Goal: Task Accomplishment & Management: Complete application form

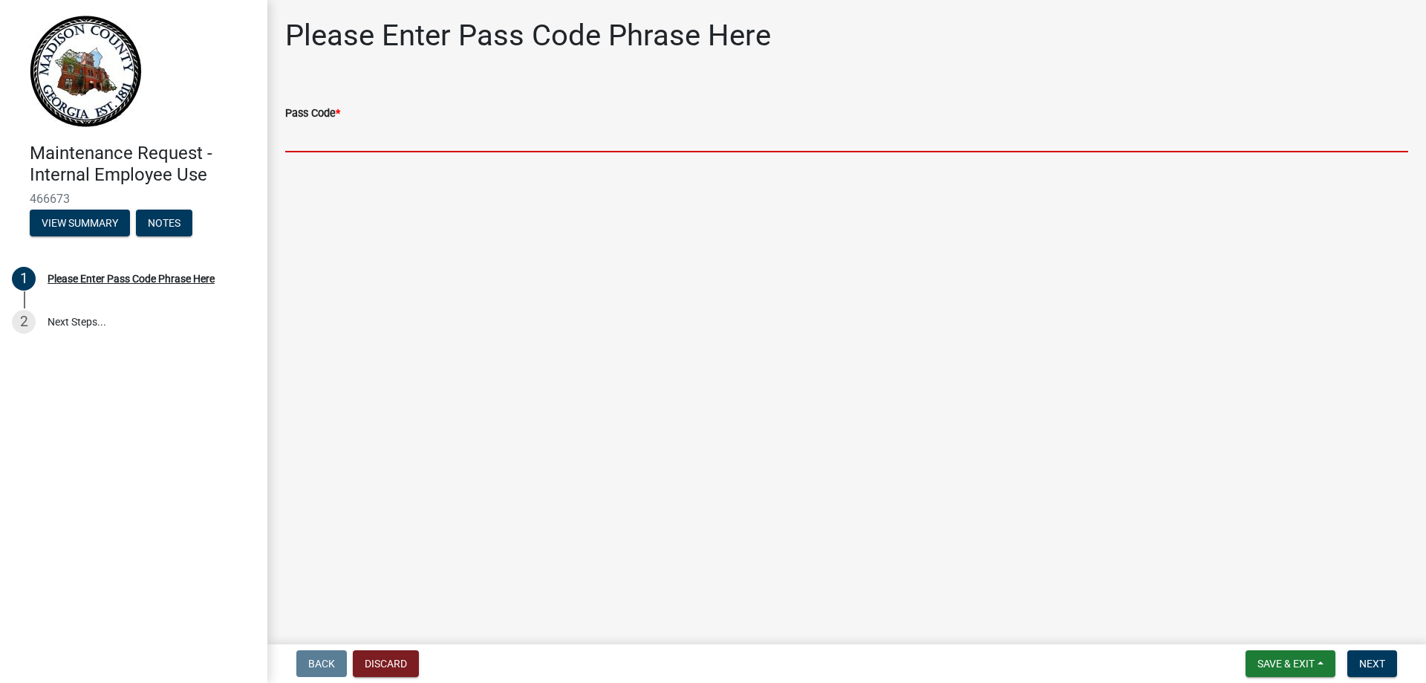
click at [357, 132] on input "Pass Code *" at bounding box center [846, 137] width 1123 height 30
type input "bgmr2025"
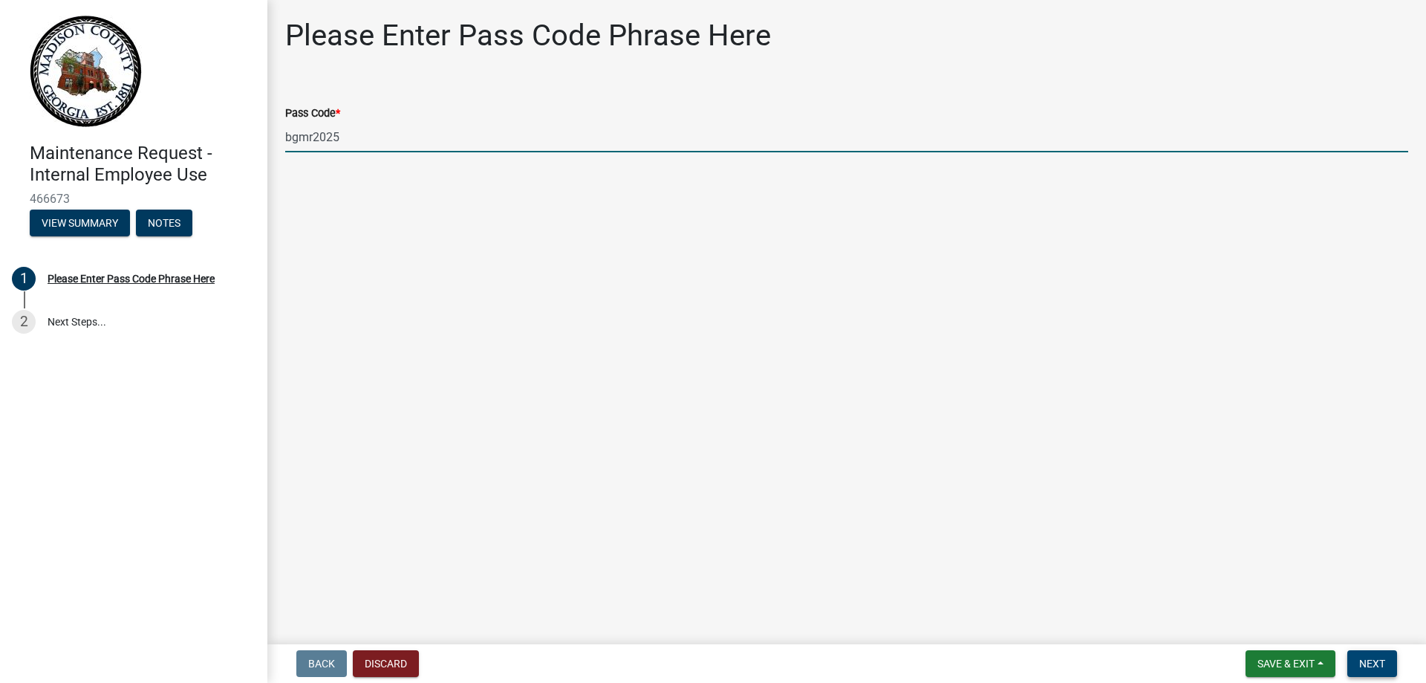
click at [1378, 668] on span "Next" at bounding box center [1372, 663] width 26 height 12
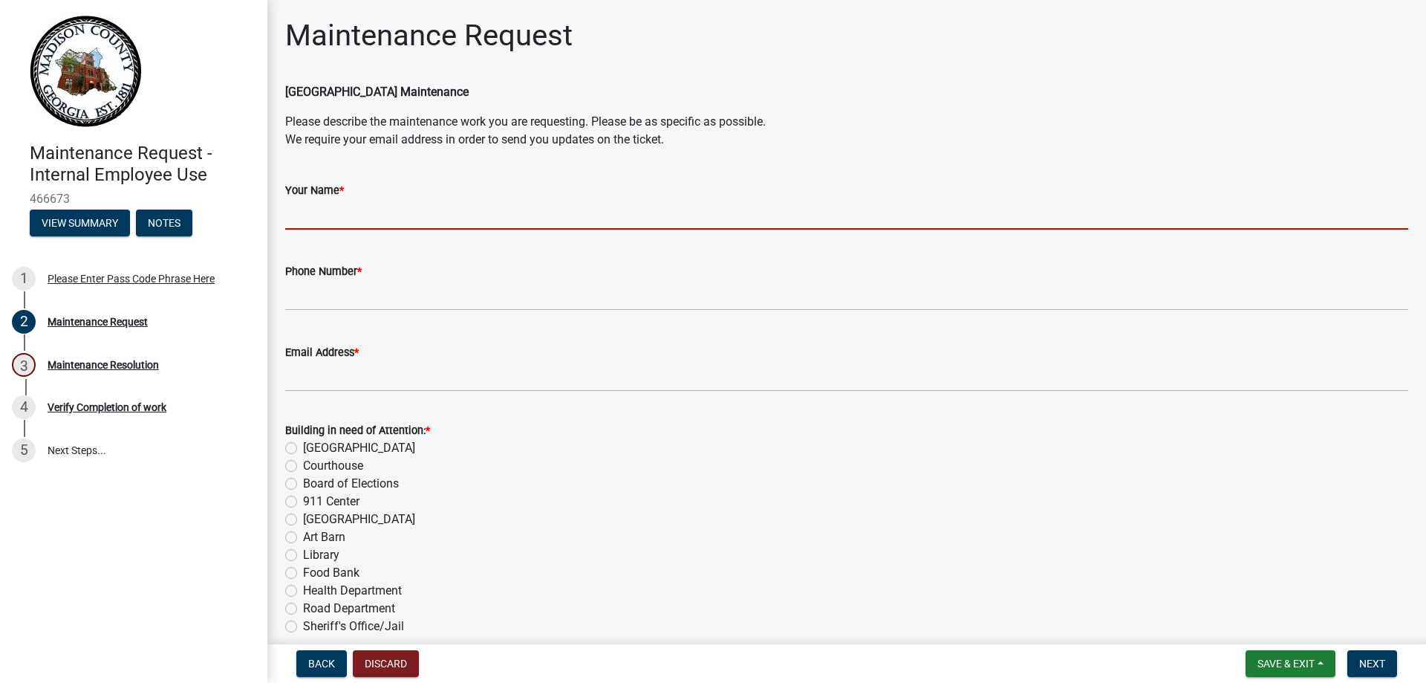
click at [401, 217] on input "Your Name *" at bounding box center [846, 214] width 1123 height 30
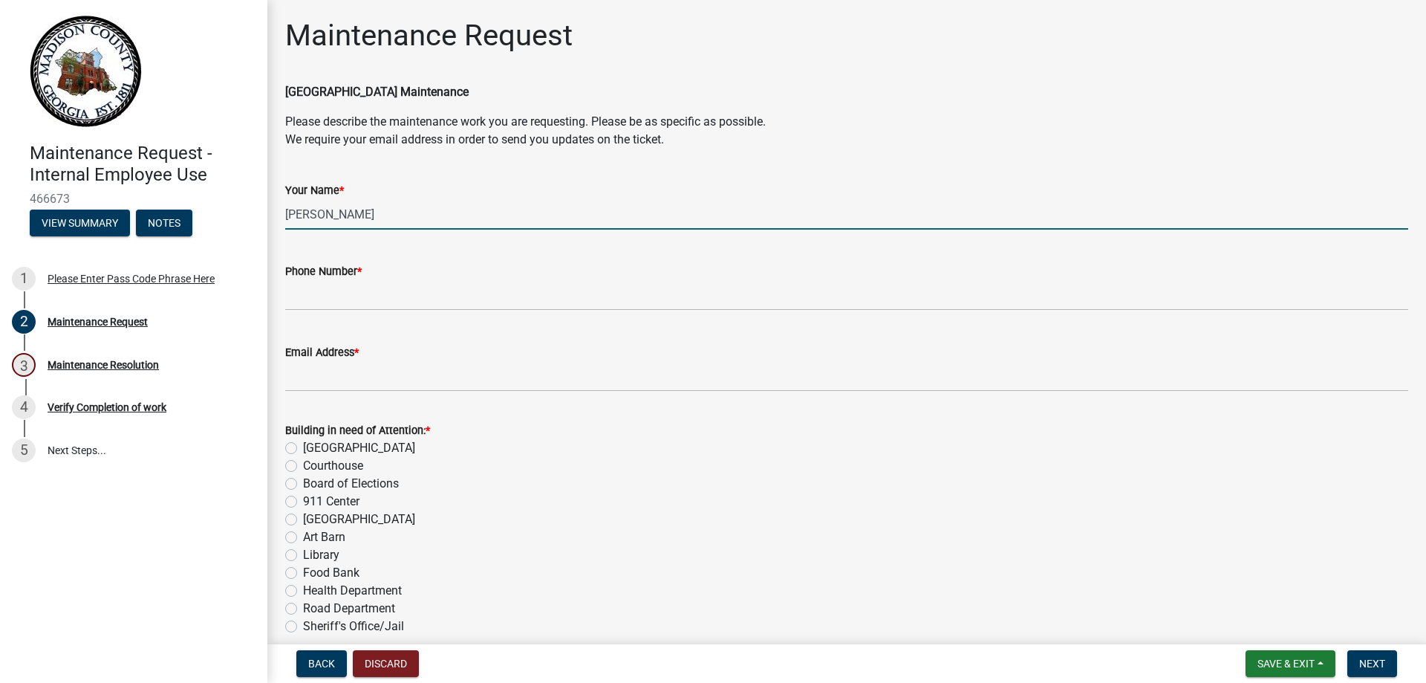
type input "[PERSON_NAME]"
click at [280, 310] on div "Phone Number *" at bounding box center [846, 275] width 1145 height 69
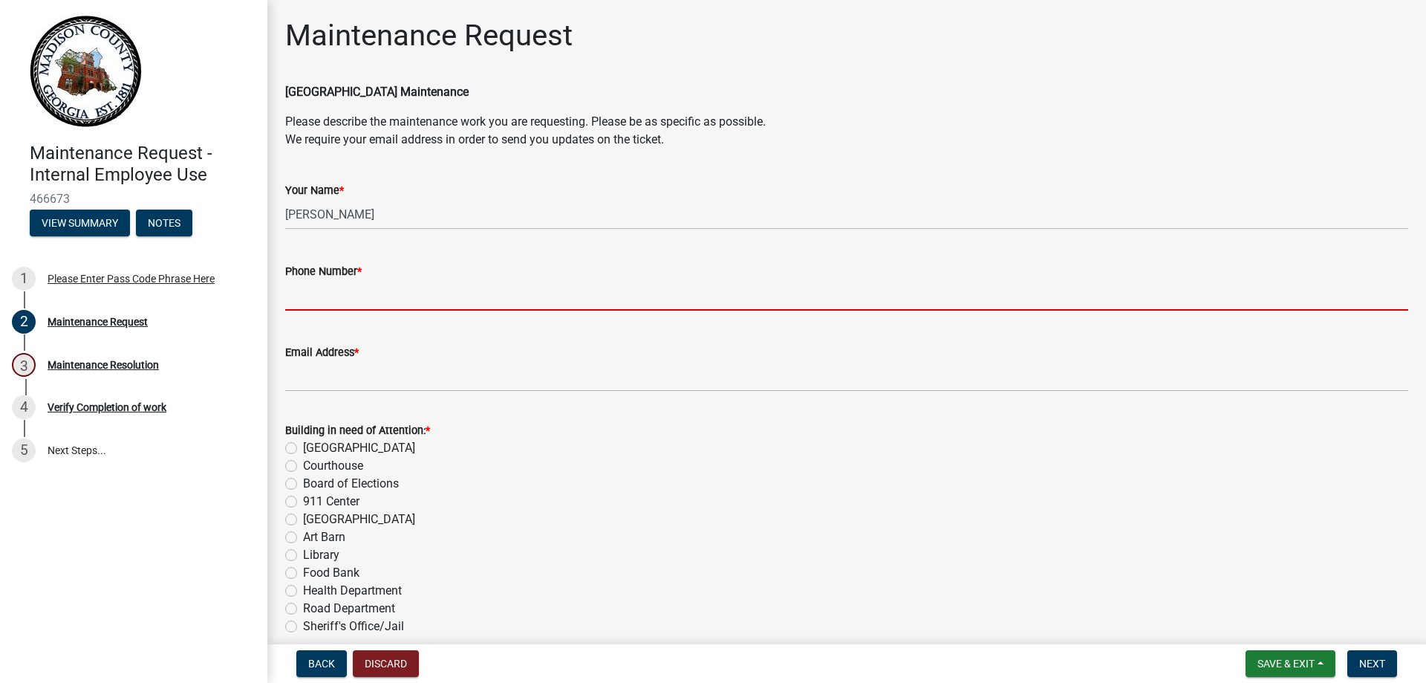
click at [328, 290] on input "Phone Number *" at bounding box center [846, 295] width 1123 height 30
type input "7064660285"
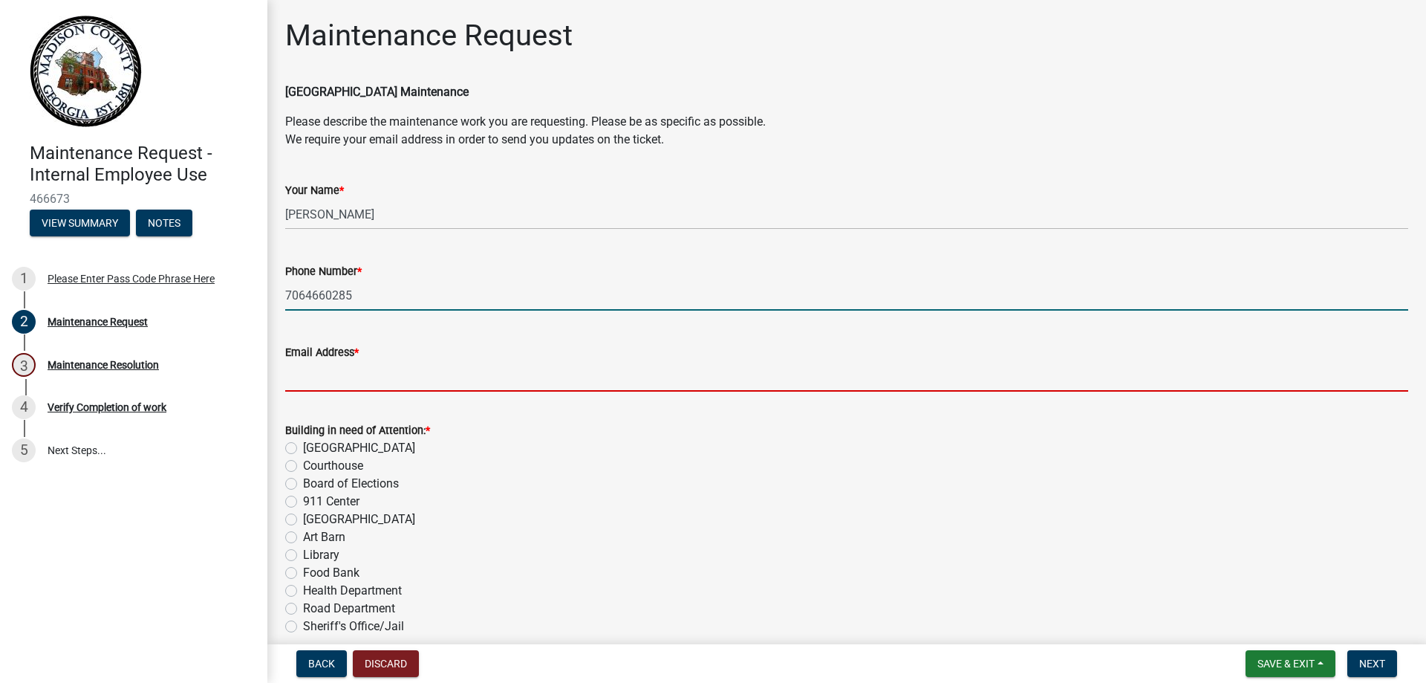
click at [353, 380] on input "Email Address *" at bounding box center [846, 376] width 1123 height 30
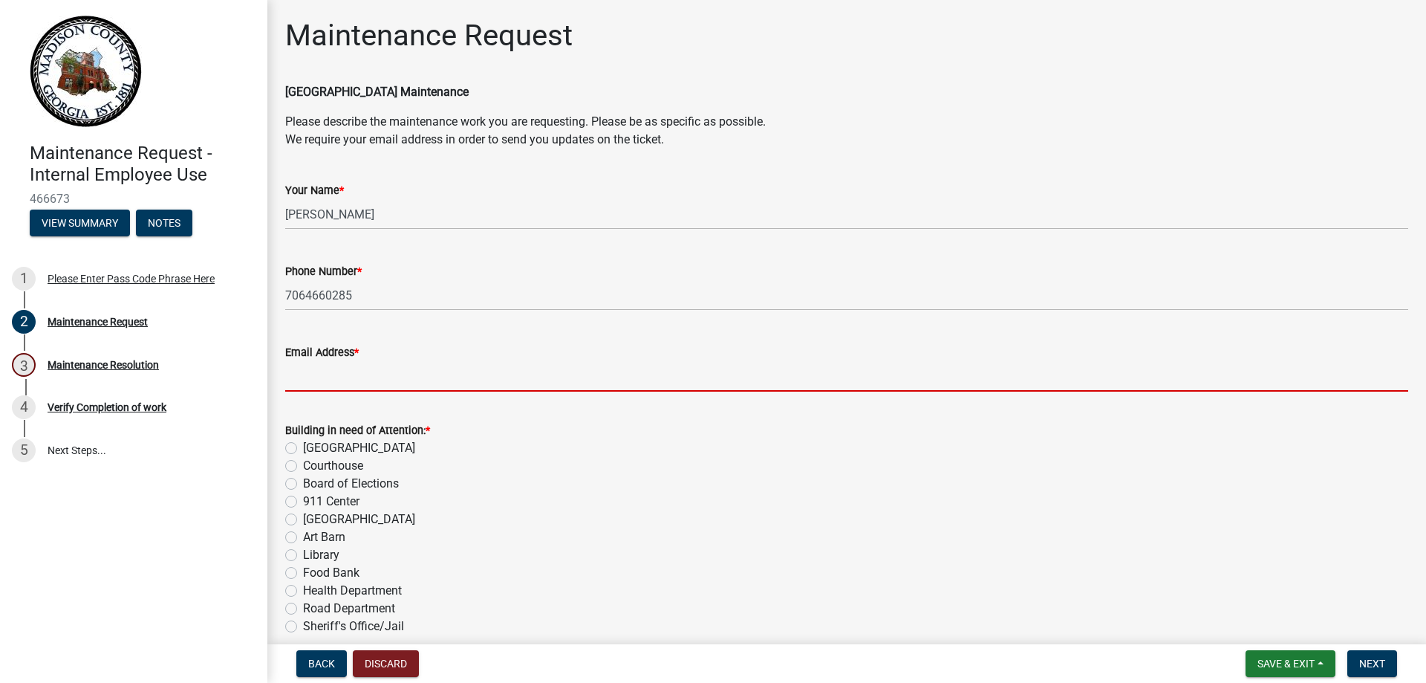
type input "[EMAIL_ADDRESS][DOMAIN_NAME]"
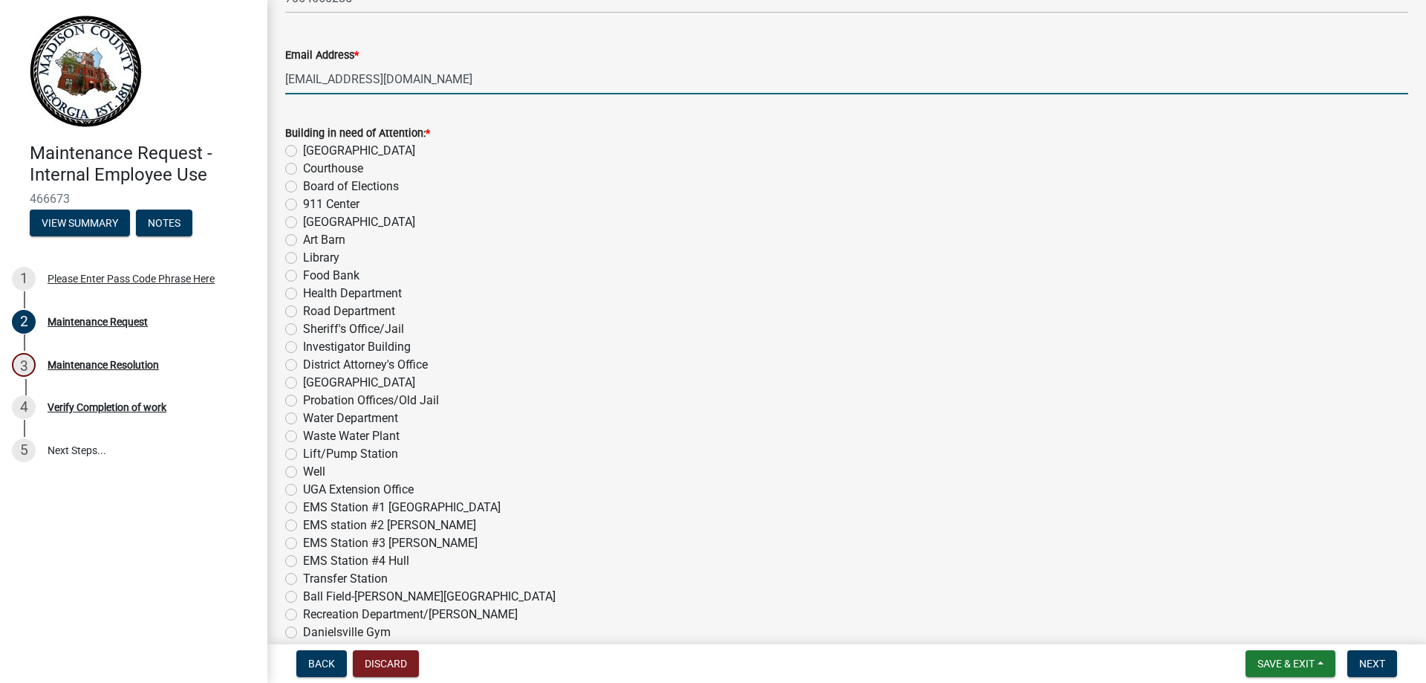
scroll to position [316, 0]
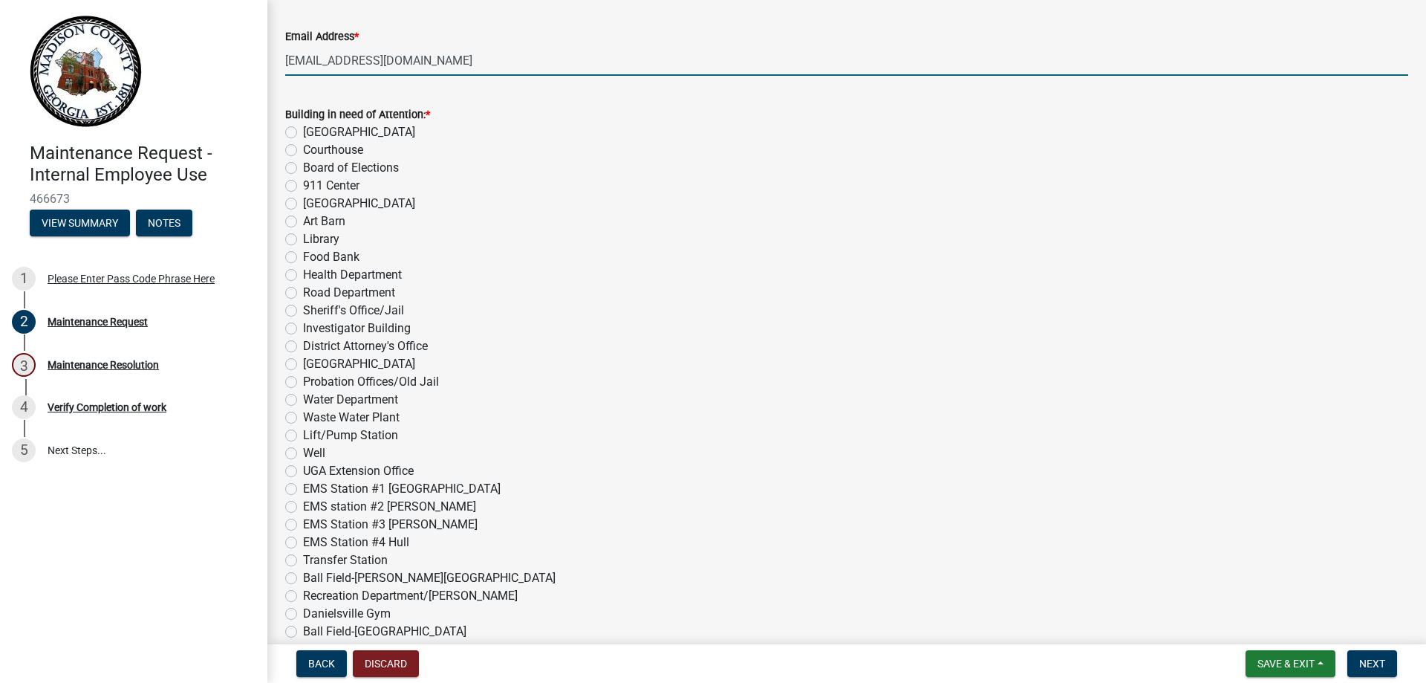
click at [297, 541] on div "EMS Station #4 Hull" at bounding box center [846, 542] width 1123 height 18
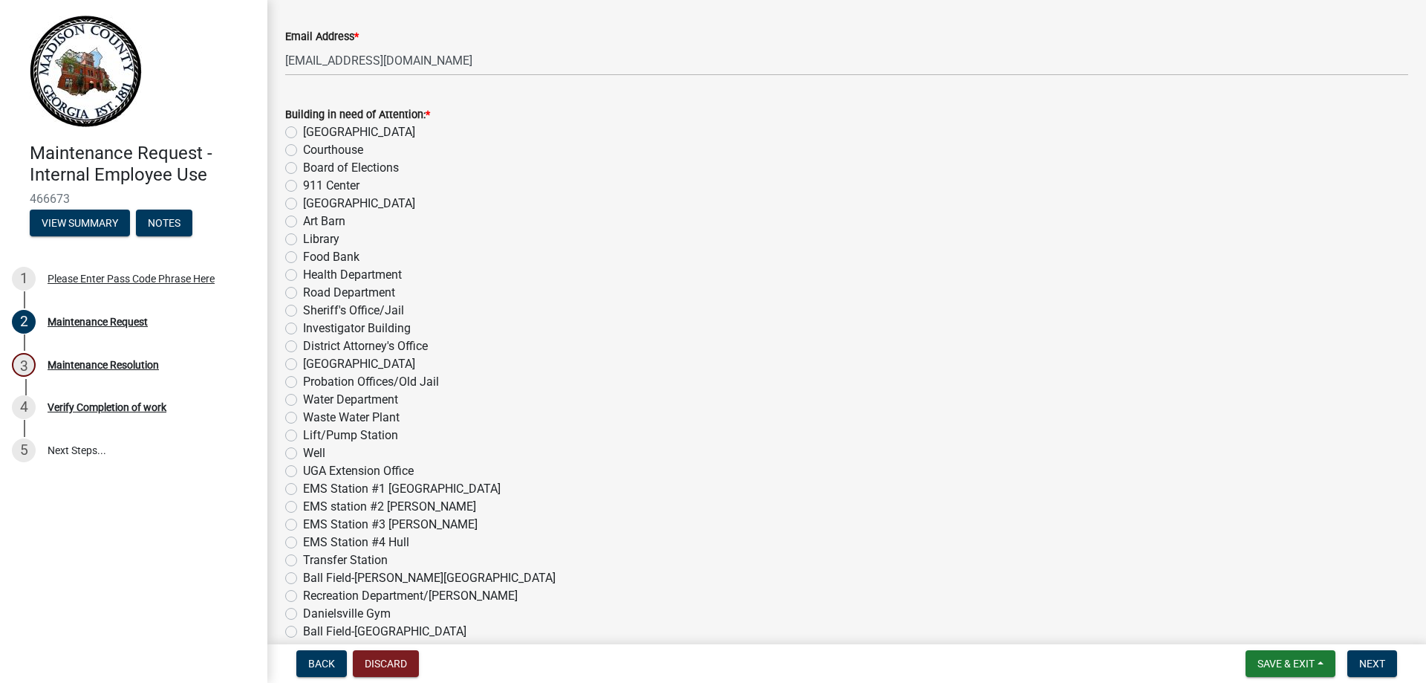
click at [303, 540] on label "EMS Station #4 Hull" at bounding box center [356, 542] width 106 height 18
click at [303, 540] on input "EMS Station #4 Hull" at bounding box center [308, 538] width 10 height 10
radio input "true"
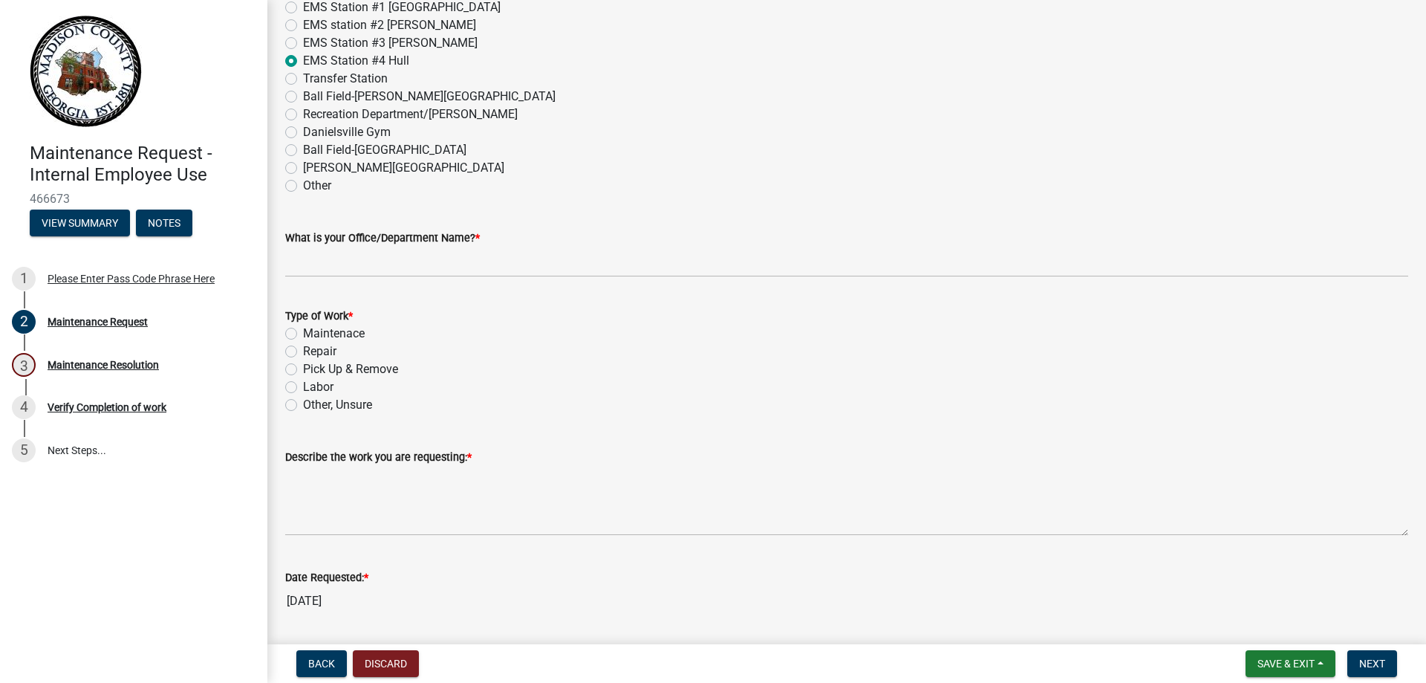
scroll to position [817, 0]
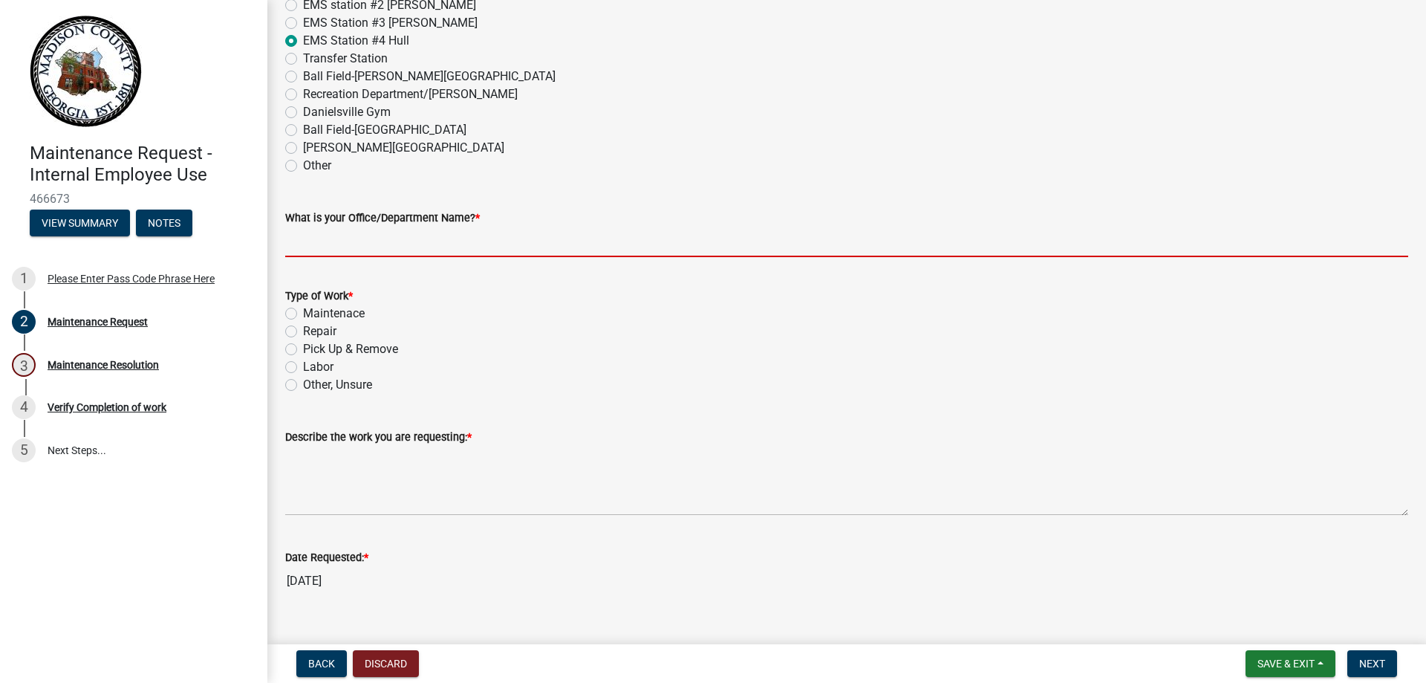
click at [316, 247] on input "What is your Office/Department Name? *" at bounding box center [846, 242] width 1123 height 30
type input "EMS"
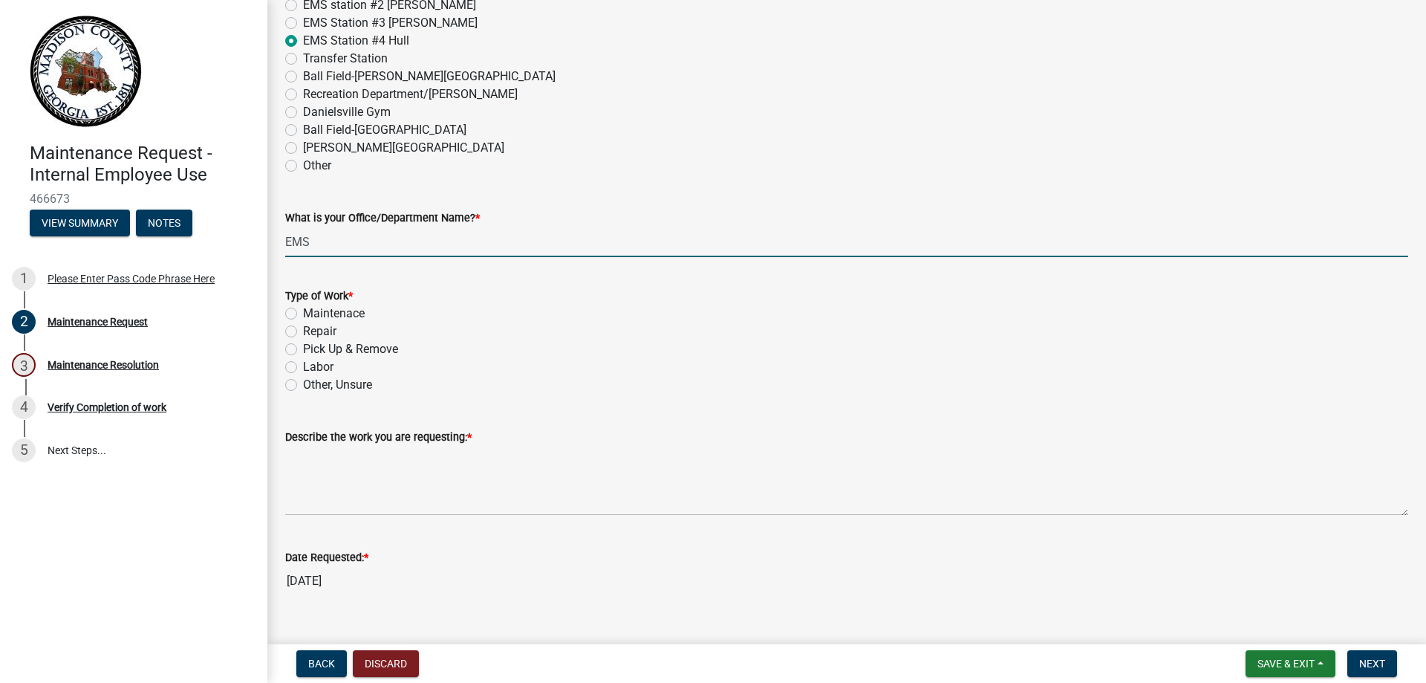
click at [307, 333] on label "Repair" at bounding box center [319, 331] width 33 height 18
click at [307, 332] on input "Repair" at bounding box center [308, 327] width 10 height 10
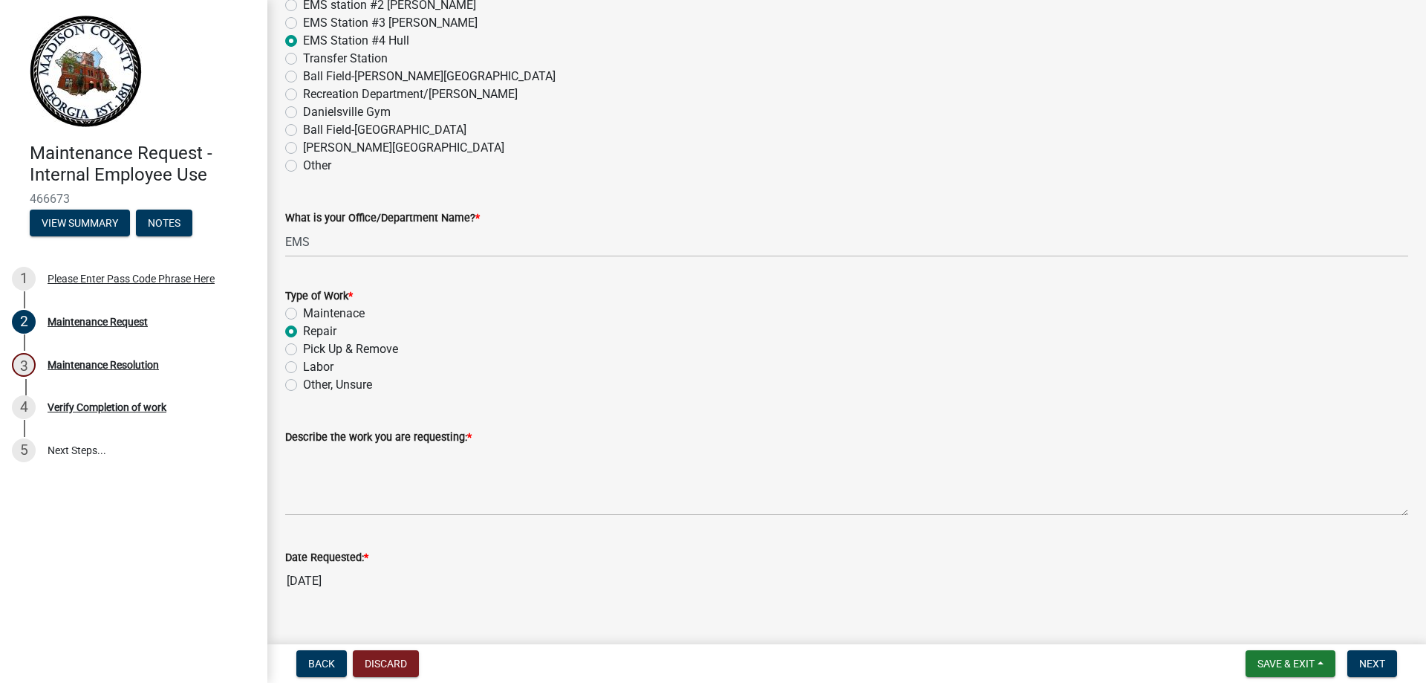
radio input "true"
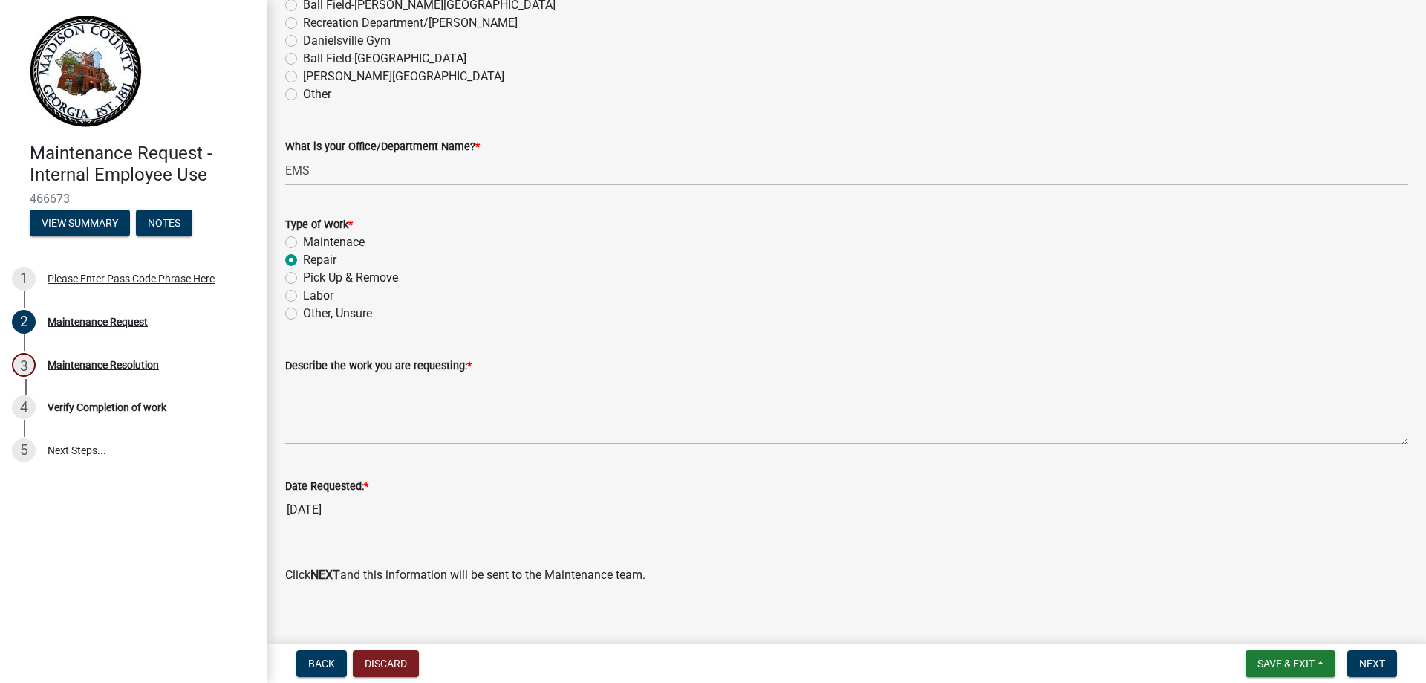
scroll to position [891, 0]
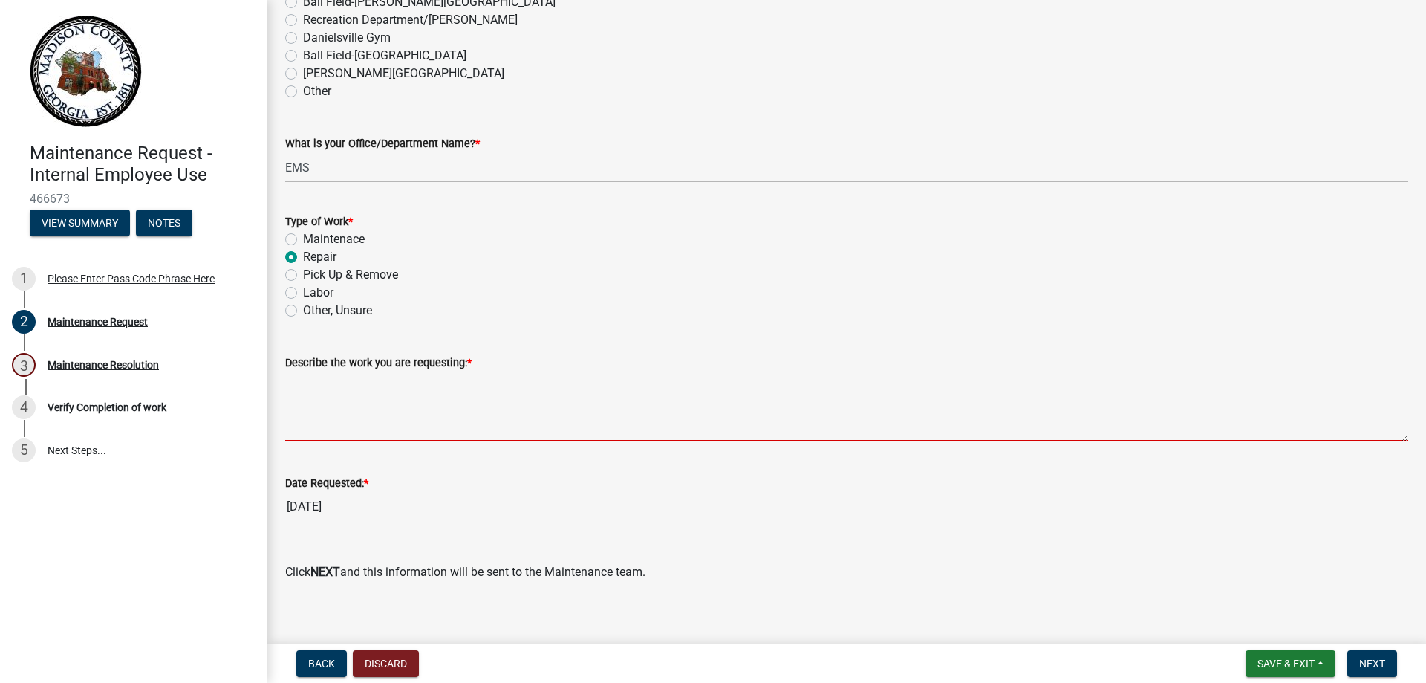
click at [339, 431] on textarea "Describe the work you are requesting: *" at bounding box center [846, 406] width 1123 height 70
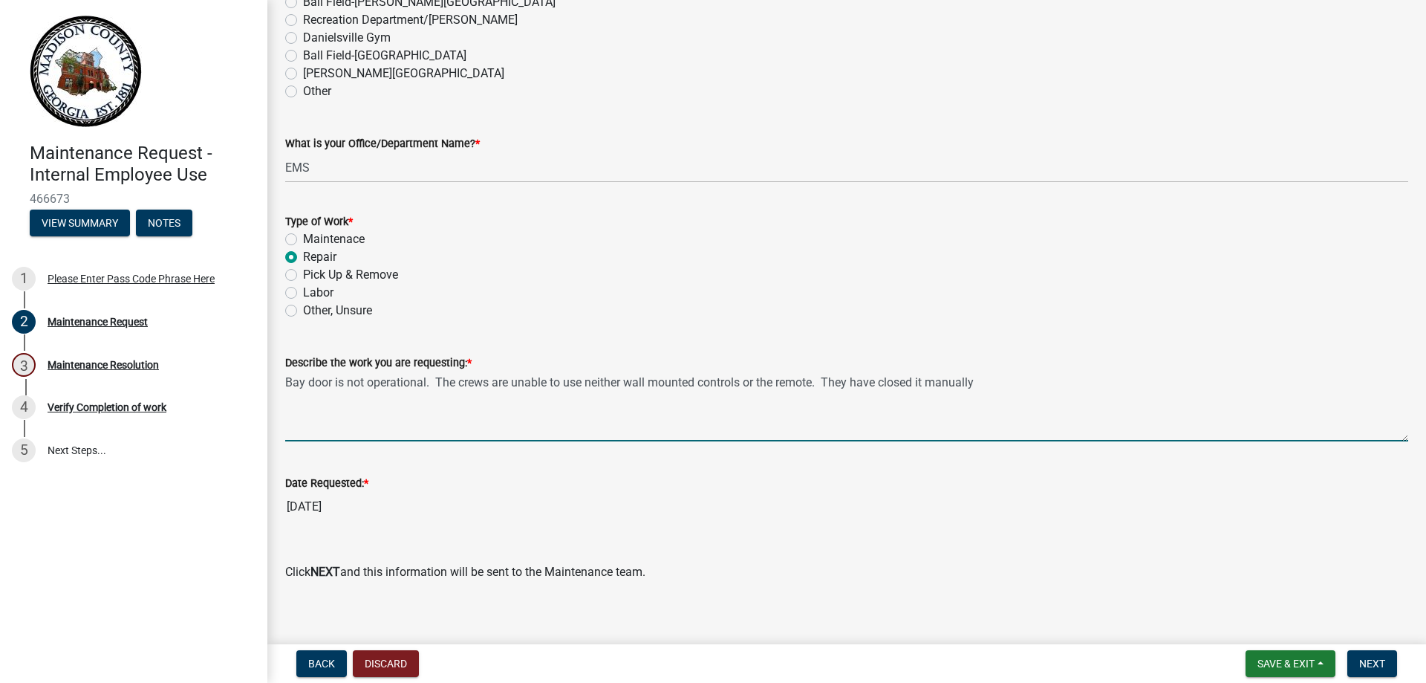
drag, startPoint x: 882, startPoint y: 382, endPoint x: 868, endPoint y: 384, distance: 13.6
click at [868, 384] on textarea "Bay door is not operational. The crews are unable to use neither wall mounted c…" at bounding box center [846, 406] width 1123 height 70
click at [922, 382] on textarea "Bay door is not operational. The crews are unable to use neither wall mounted c…" at bounding box center [846, 406] width 1123 height 70
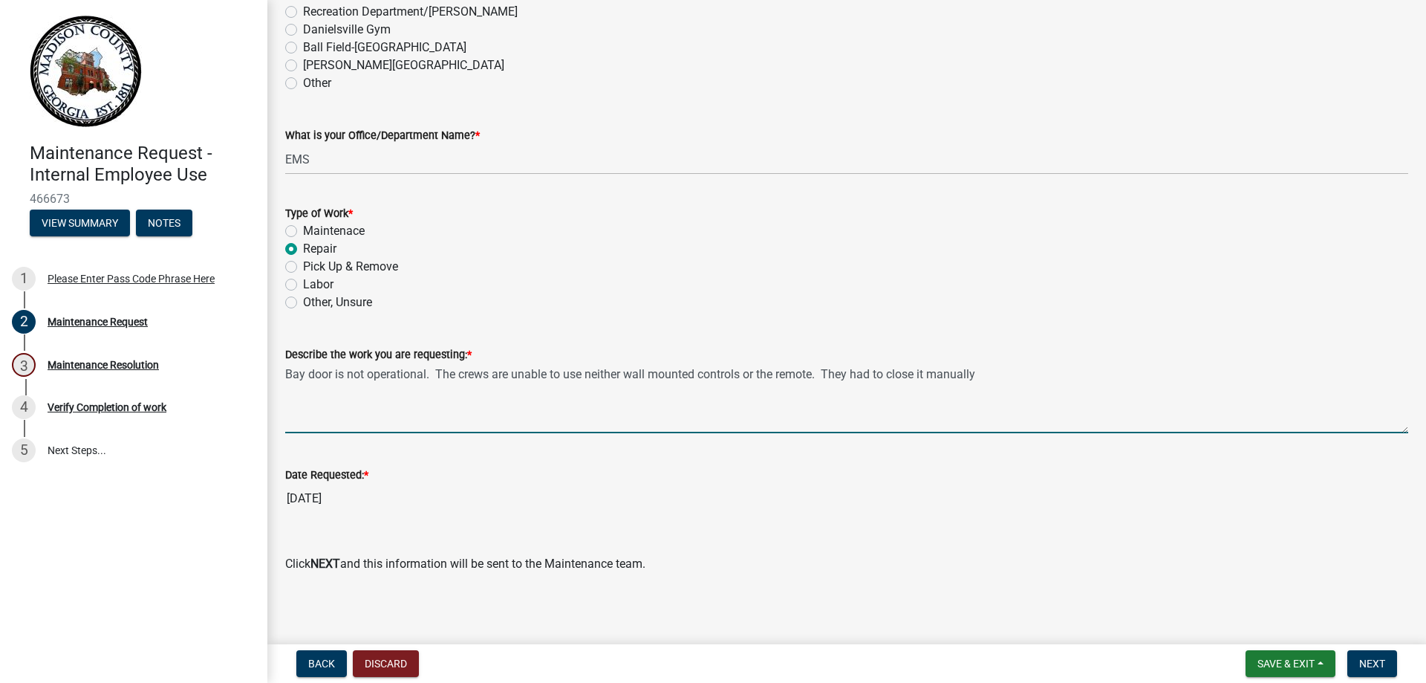
scroll to position [904, 0]
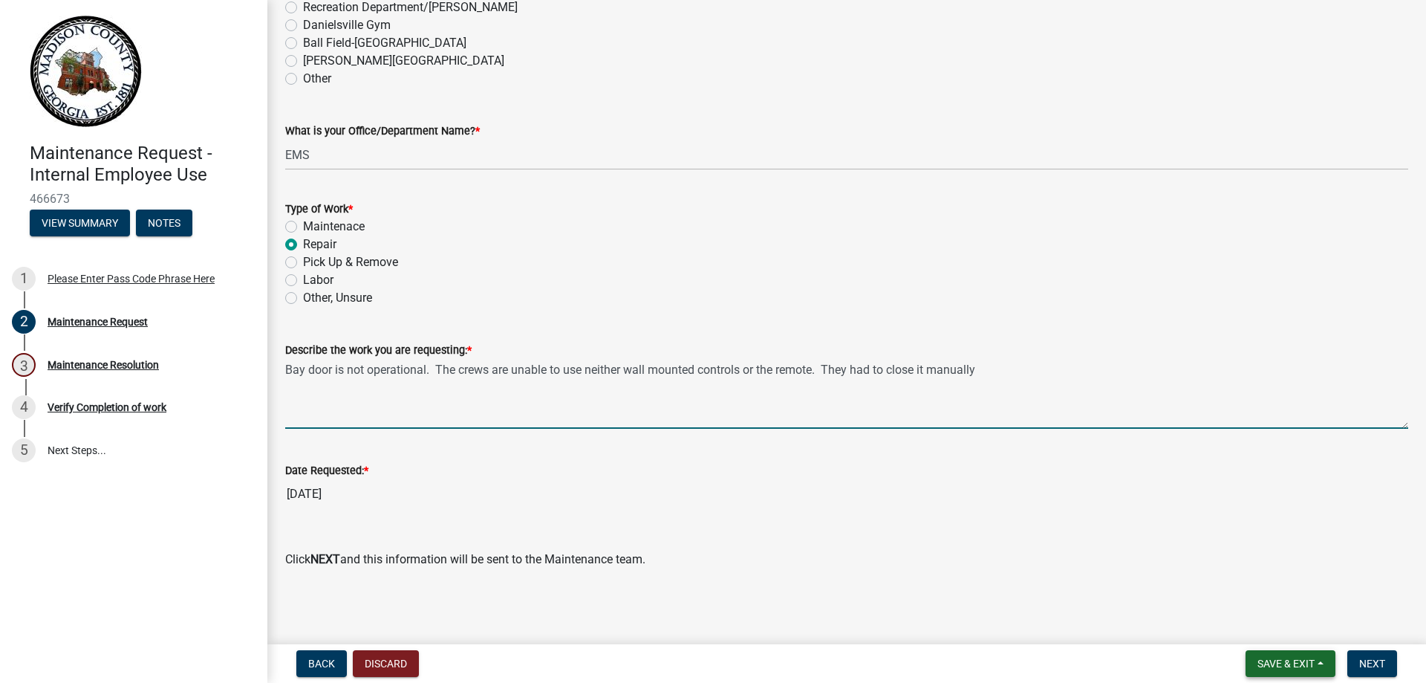
type textarea "Bay door is not operational. The crews are unable to use neither wall mounted c…"
click at [1271, 661] on span "Save & Exit" at bounding box center [1285, 663] width 57 height 12
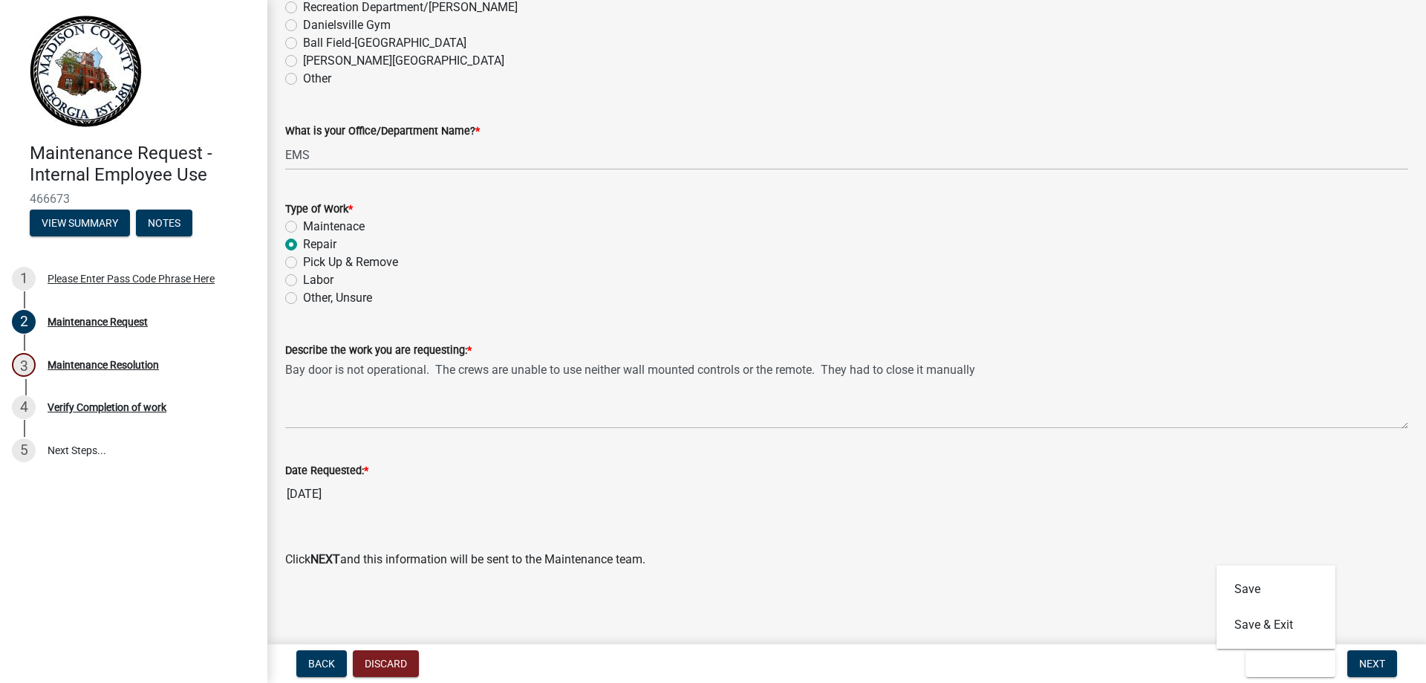
click at [1104, 507] on input "[DATE]" at bounding box center [846, 494] width 1123 height 30
click at [1375, 662] on span "Next" at bounding box center [1372, 663] width 26 height 12
